Goal: Task Accomplishment & Management: Manage account settings

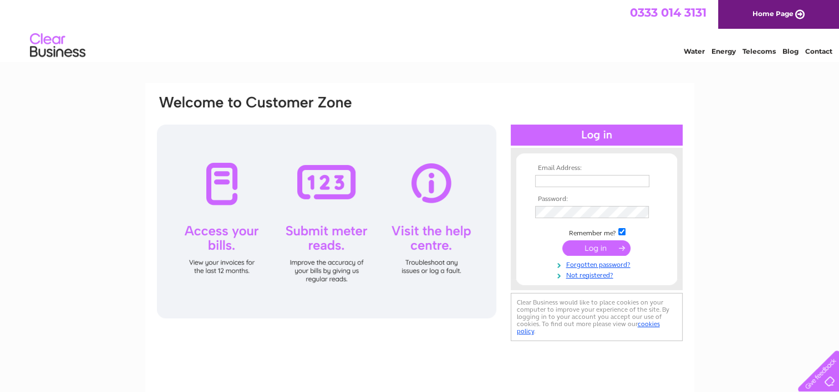
type input "janetnewman7@gmail.com"
click at [600, 252] on input "submit" at bounding box center [596, 249] width 68 height 16
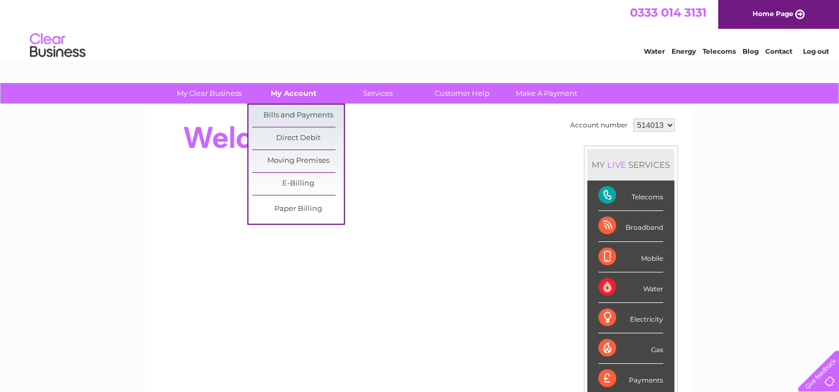
click at [303, 94] on link "My Account" at bounding box center [293, 93] width 91 height 21
click at [299, 108] on link "Bills and Payments" at bounding box center [297, 116] width 91 height 22
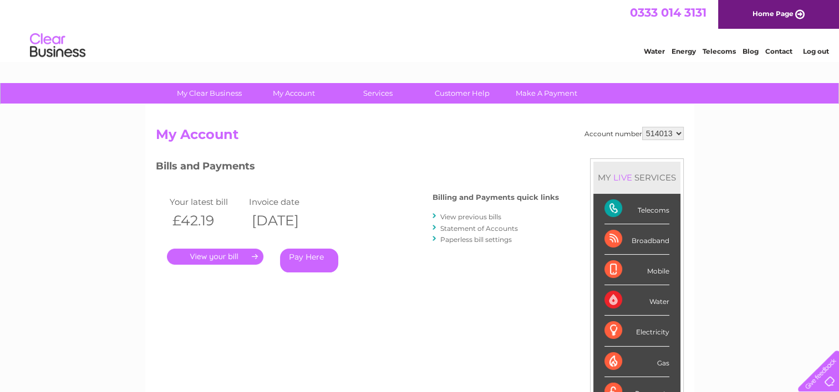
click at [214, 253] on link "." at bounding box center [215, 257] width 96 height 16
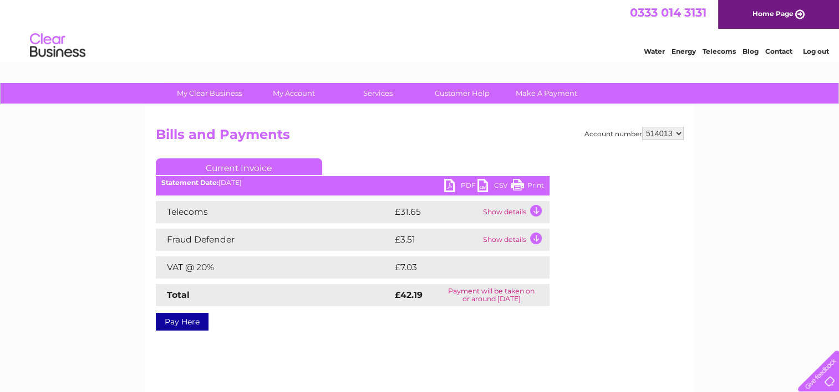
click at [450, 185] on link "PDF" at bounding box center [460, 187] width 33 height 16
click at [815, 54] on link "Log out" at bounding box center [815, 51] width 26 height 8
